Goal: Task Accomplishment & Management: Manage account settings

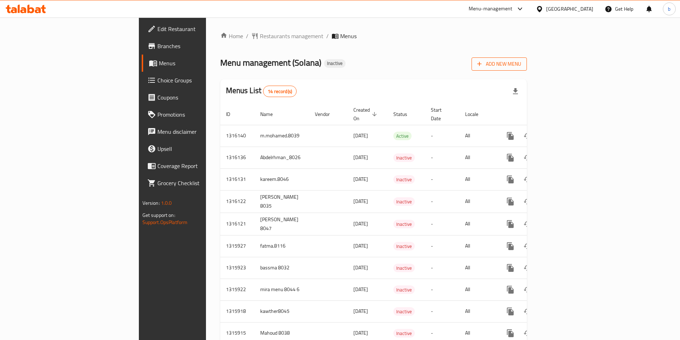
click at [527, 70] on button "Add New Menu" at bounding box center [499, 63] width 55 height 13
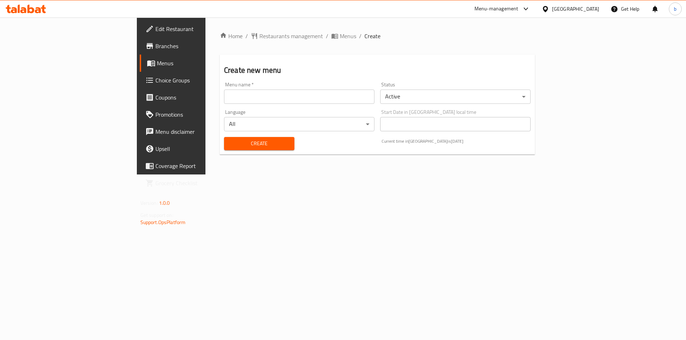
click at [315, 93] on input "text" at bounding box center [299, 97] width 150 height 14
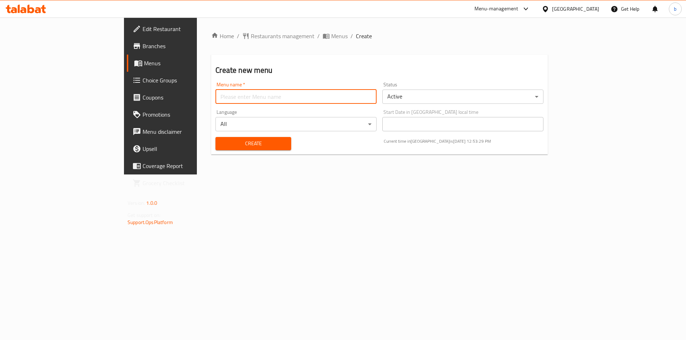
type input "bassma 8032"
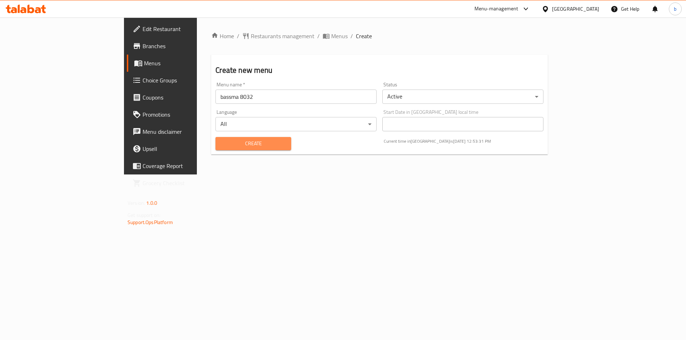
click at [232, 145] on span "Create" at bounding box center [253, 143] width 64 height 9
click at [144, 63] on span "Menus" at bounding box center [188, 63] width 89 height 9
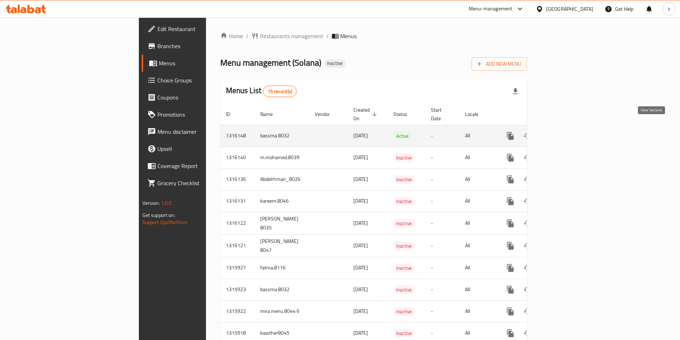
click at [571, 129] on link "enhanced table" at bounding box center [561, 135] width 17 height 17
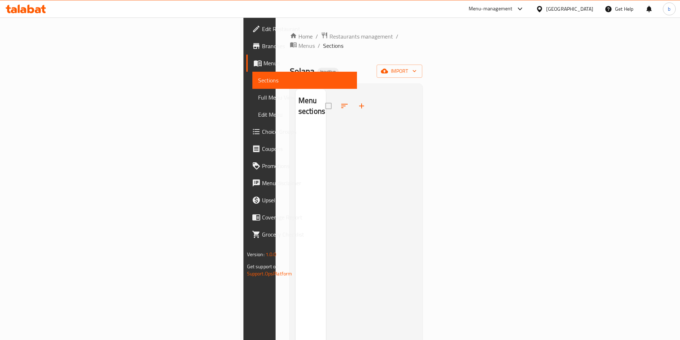
click at [423, 69] on div "Home / Restaurants management / Menus / Sections Solana Inactive import Menu se…" at bounding box center [356, 233] width 133 height 403
click at [417, 67] on span "import" at bounding box center [399, 71] width 34 height 9
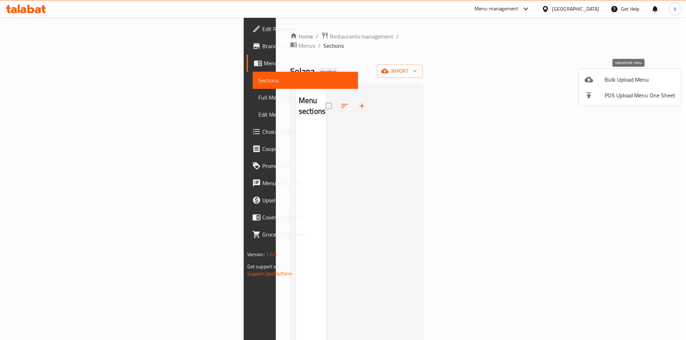
click at [627, 83] on span "Bulk Upload Menu" at bounding box center [639, 79] width 71 height 9
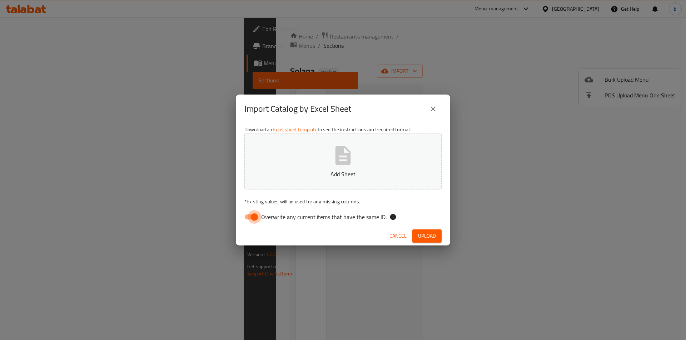
click at [252, 217] on input "Overwrite any current items that have the same ID." at bounding box center [254, 217] width 41 height 14
checkbox input "false"
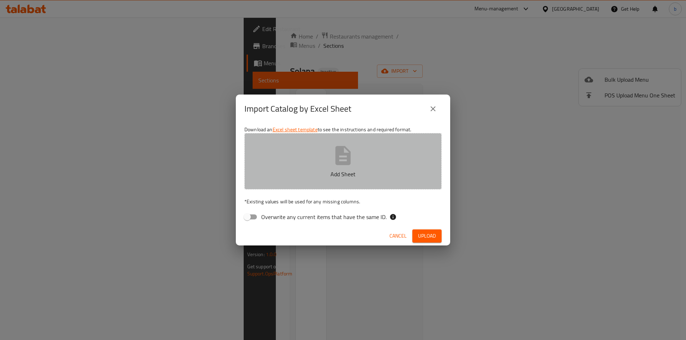
click at [320, 164] on button "Add Sheet" at bounding box center [342, 161] width 197 height 56
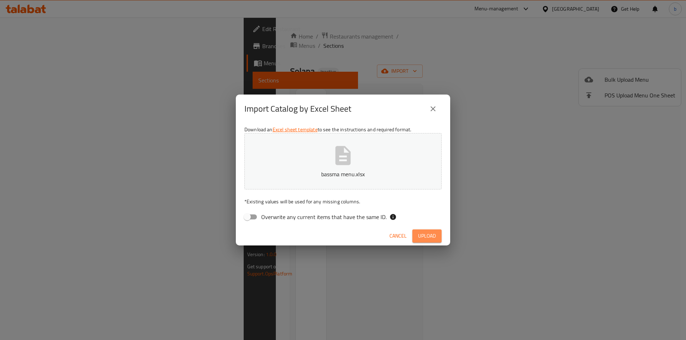
click at [435, 238] on span "Upload" at bounding box center [427, 236] width 18 height 9
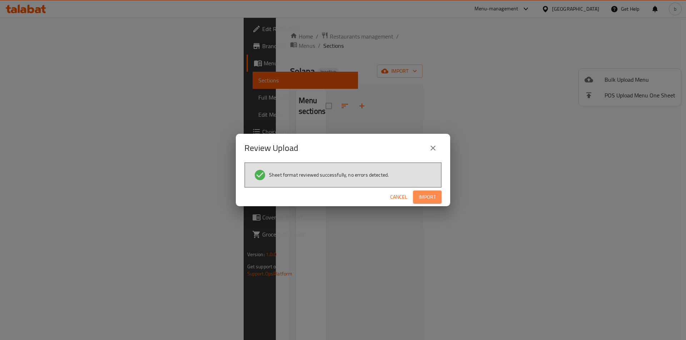
click at [433, 197] on span "Import" at bounding box center [426, 197] width 17 height 9
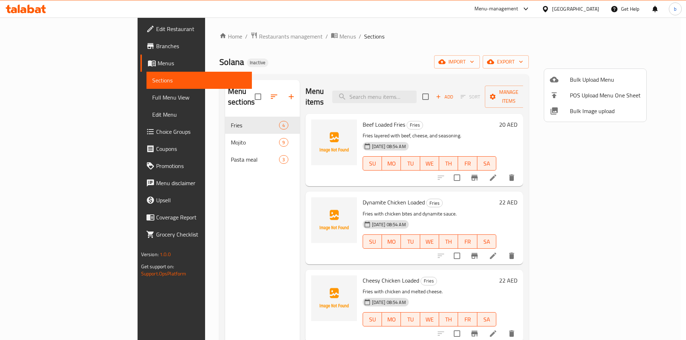
click at [63, 101] on div at bounding box center [343, 170] width 686 height 340
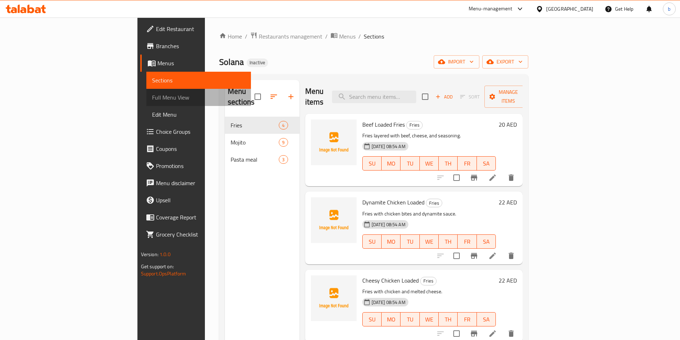
click at [152, 98] on span "Full Menu View" at bounding box center [198, 97] width 93 height 9
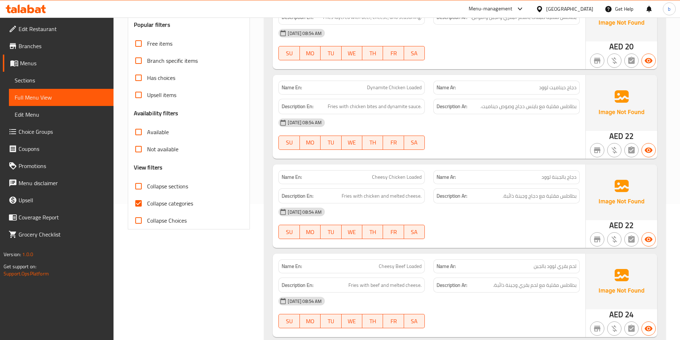
scroll to position [143, 0]
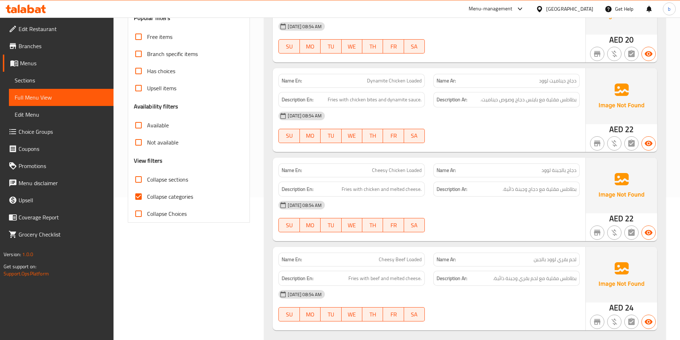
click at [137, 200] on input "Collapse categories" at bounding box center [138, 196] width 17 height 17
checkbox input "false"
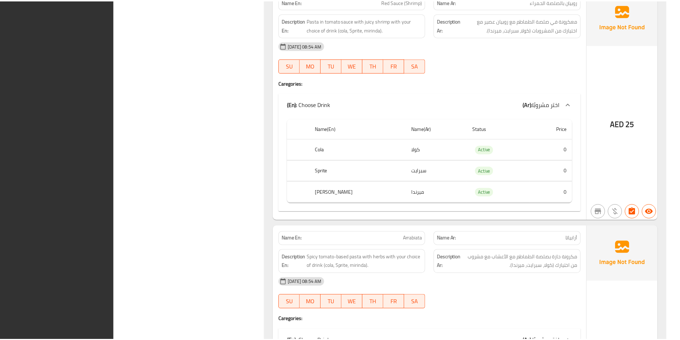
scroll to position [1756, 0]
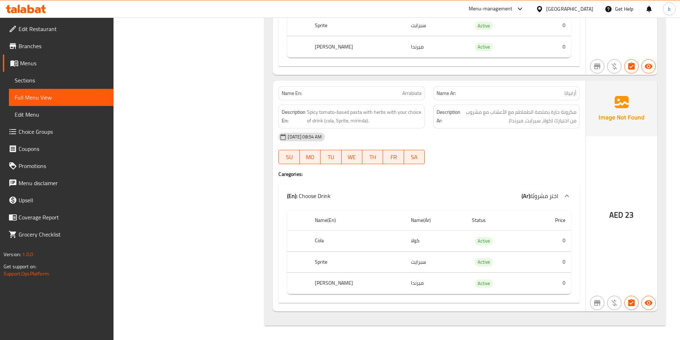
click at [42, 82] on span "Sections" at bounding box center [61, 80] width 93 height 9
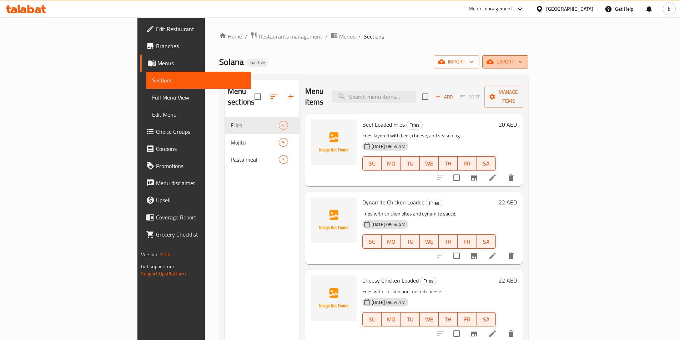
click at [523, 62] on span "export" at bounding box center [505, 61] width 35 height 9
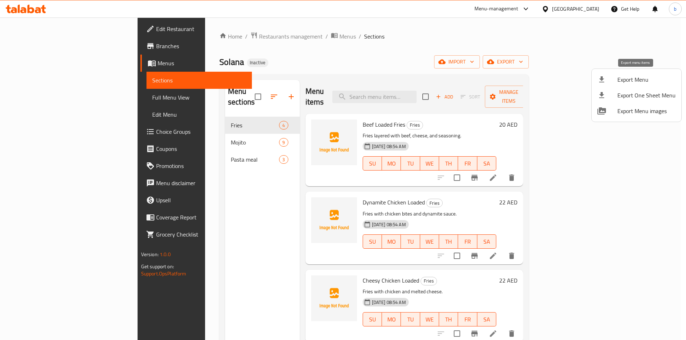
click at [667, 79] on span "Export Menu" at bounding box center [646, 79] width 58 height 9
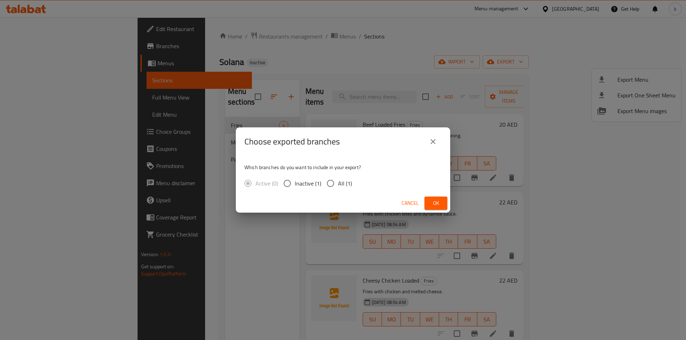
click at [330, 190] on input "All (1)" at bounding box center [330, 183] width 15 height 15
radio input "true"
click at [438, 203] on span "Ok" at bounding box center [435, 203] width 11 height 9
